Goal: Task Accomplishment & Management: Complete application form

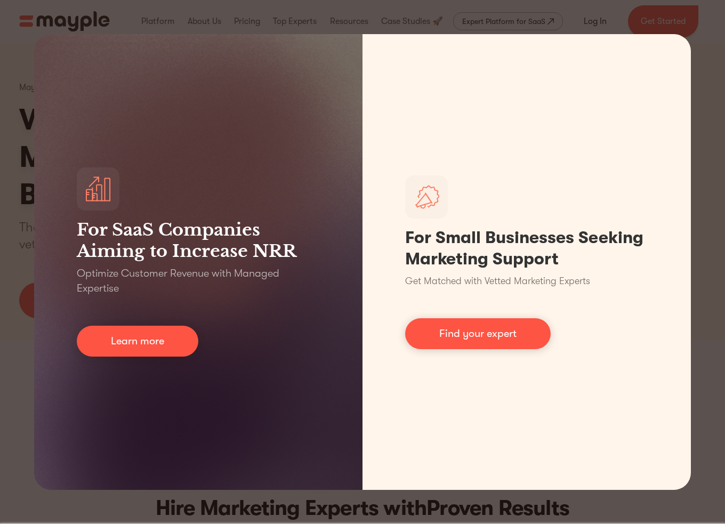
click at [372, 11] on div "For SaaS Companies Aiming to Increase NRR Optimize Customer Revenue with Manage…" at bounding box center [362, 262] width 725 height 524
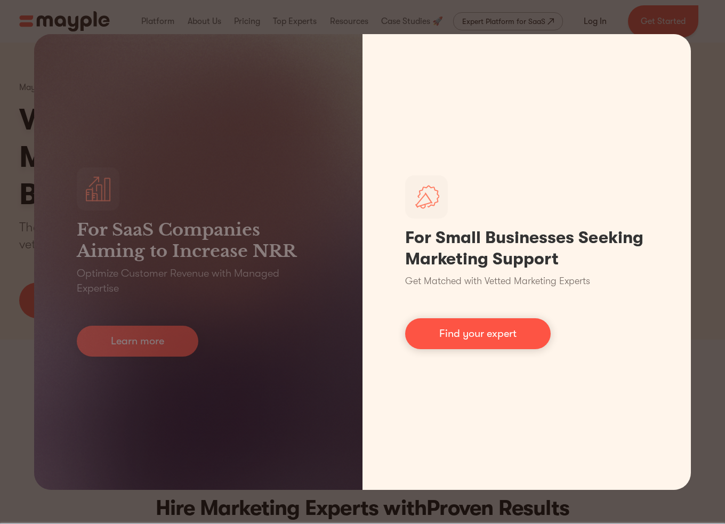
click at [498, 345] on link "Find your expert" at bounding box center [478, 333] width 146 height 31
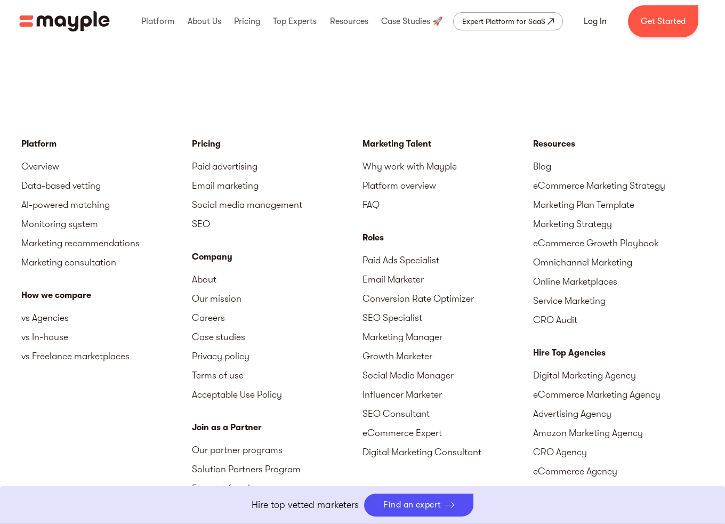
scroll to position [4682, 0]
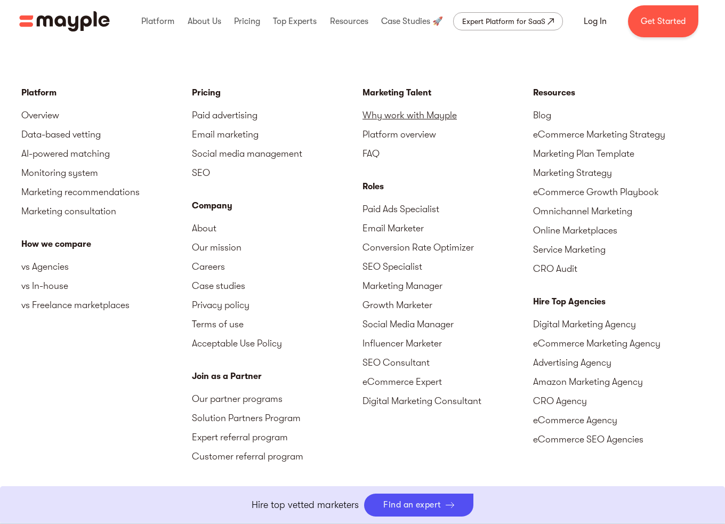
click at [423, 114] on link "Why work with Mayple" at bounding box center [448, 115] width 171 height 19
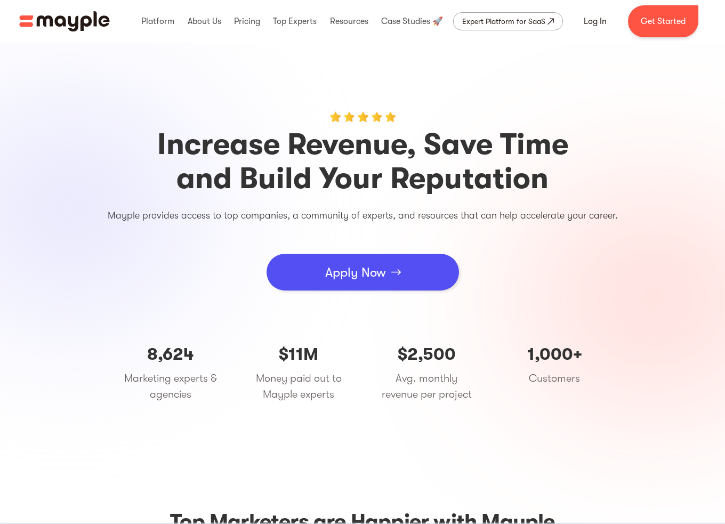
click at [360, 265] on div "Apply Now" at bounding box center [355, 272] width 61 height 32
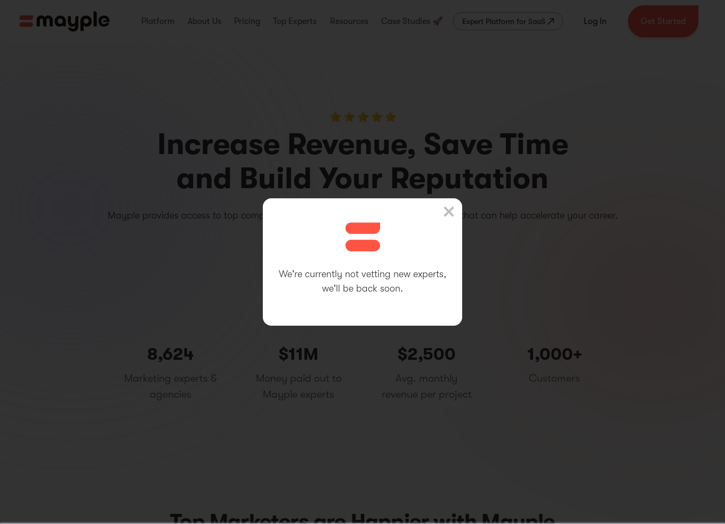
click at [454, 208] on img at bounding box center [449, 211] width 11 height 11
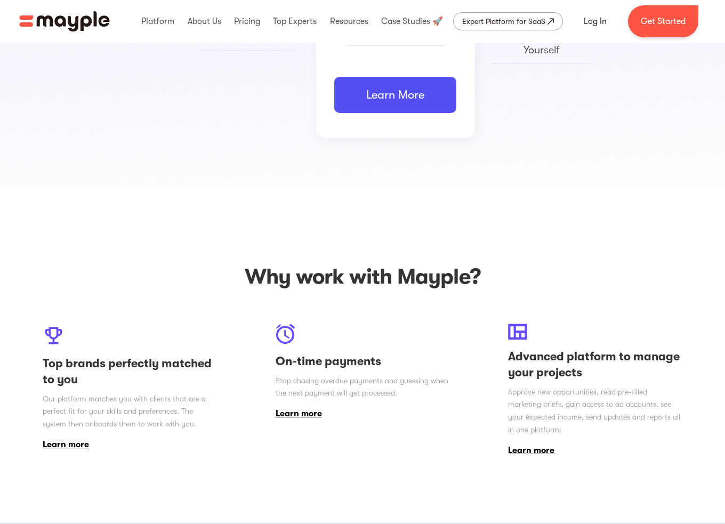
scroll to position [747, 0]
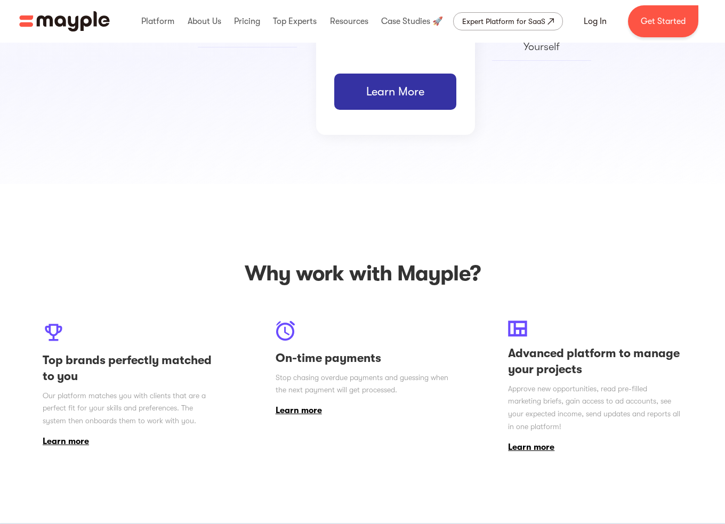
click at [424, 103] on link "Learn More" at bounding box center [395, 92] width 122 height 36
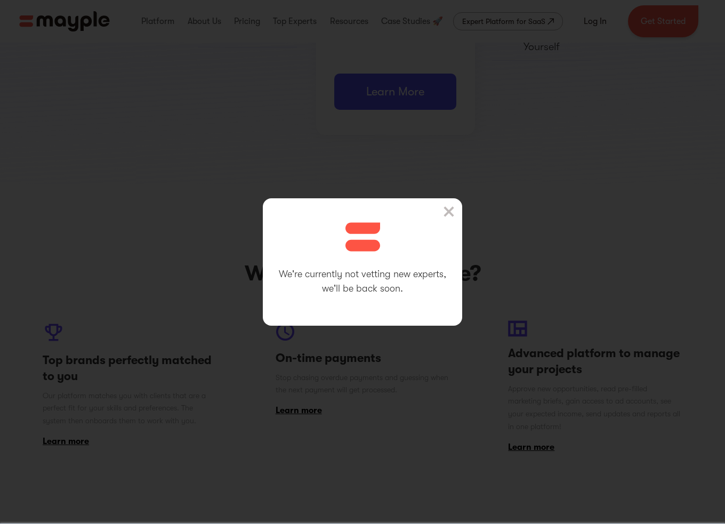
click at [451, 212] on img at bounding box center [449, 211] width 11 height 11
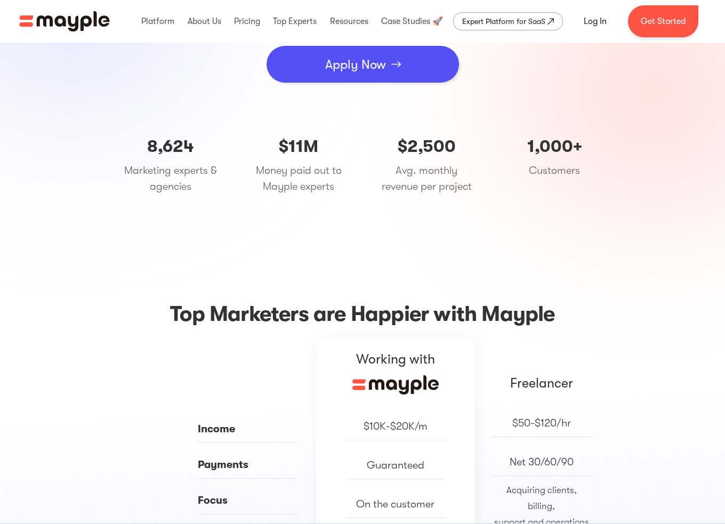
scroll to position [0, 0]
